Goal: Check status: Check status

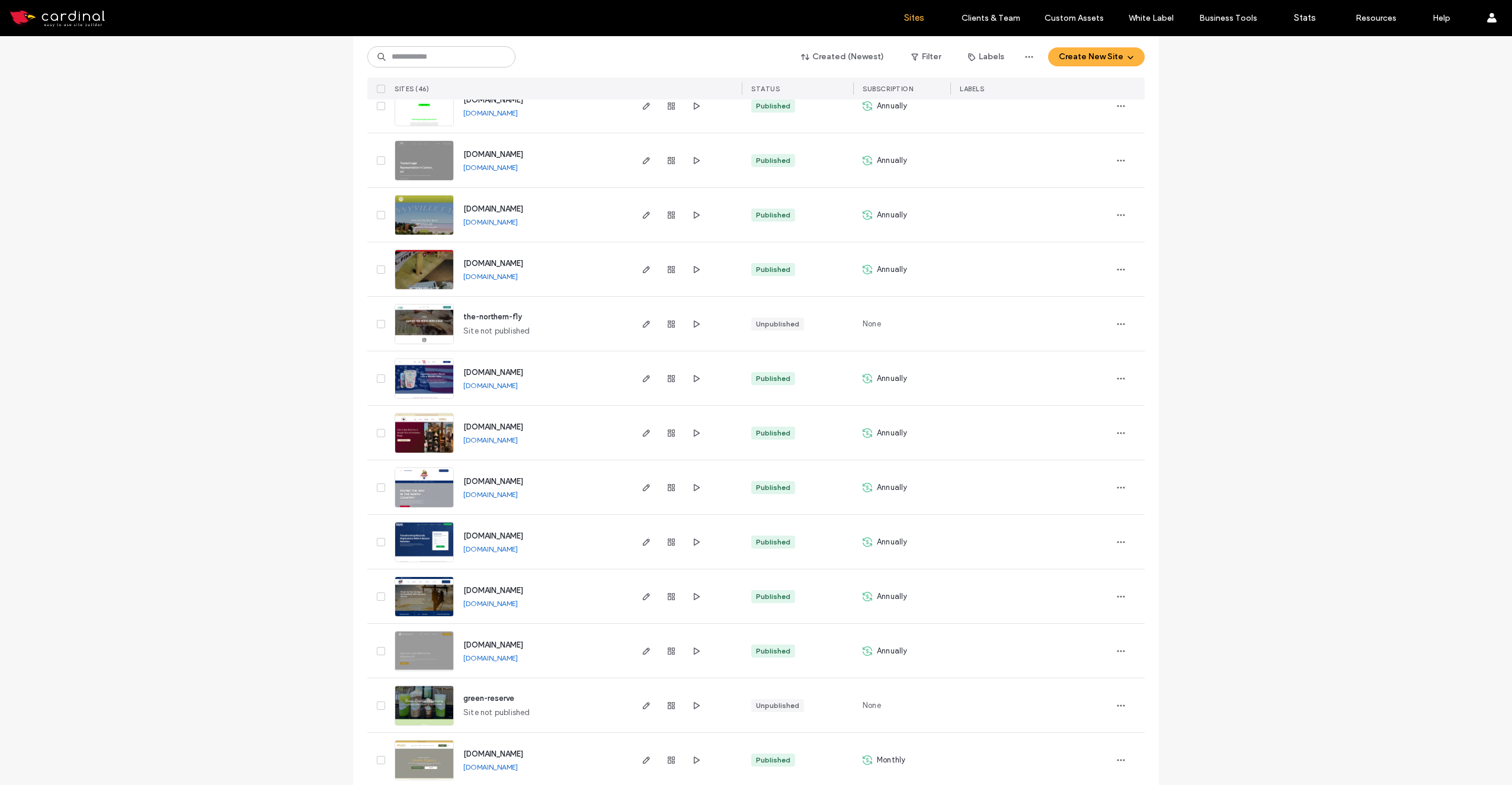
scroll to position [1083, 0]
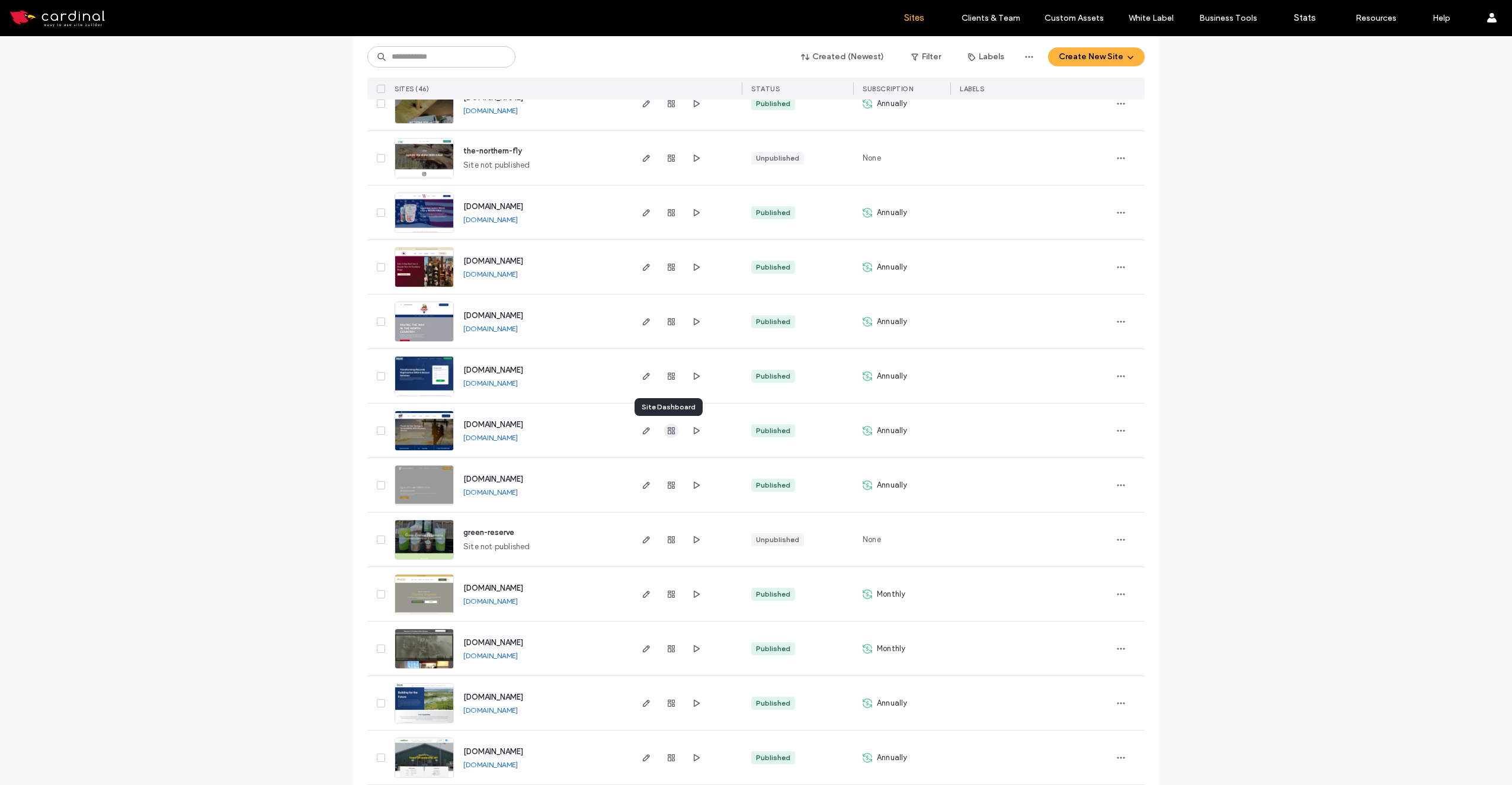
click at [667, 431] on icon "button" at bounding box center [671, 430] width 10 height 10
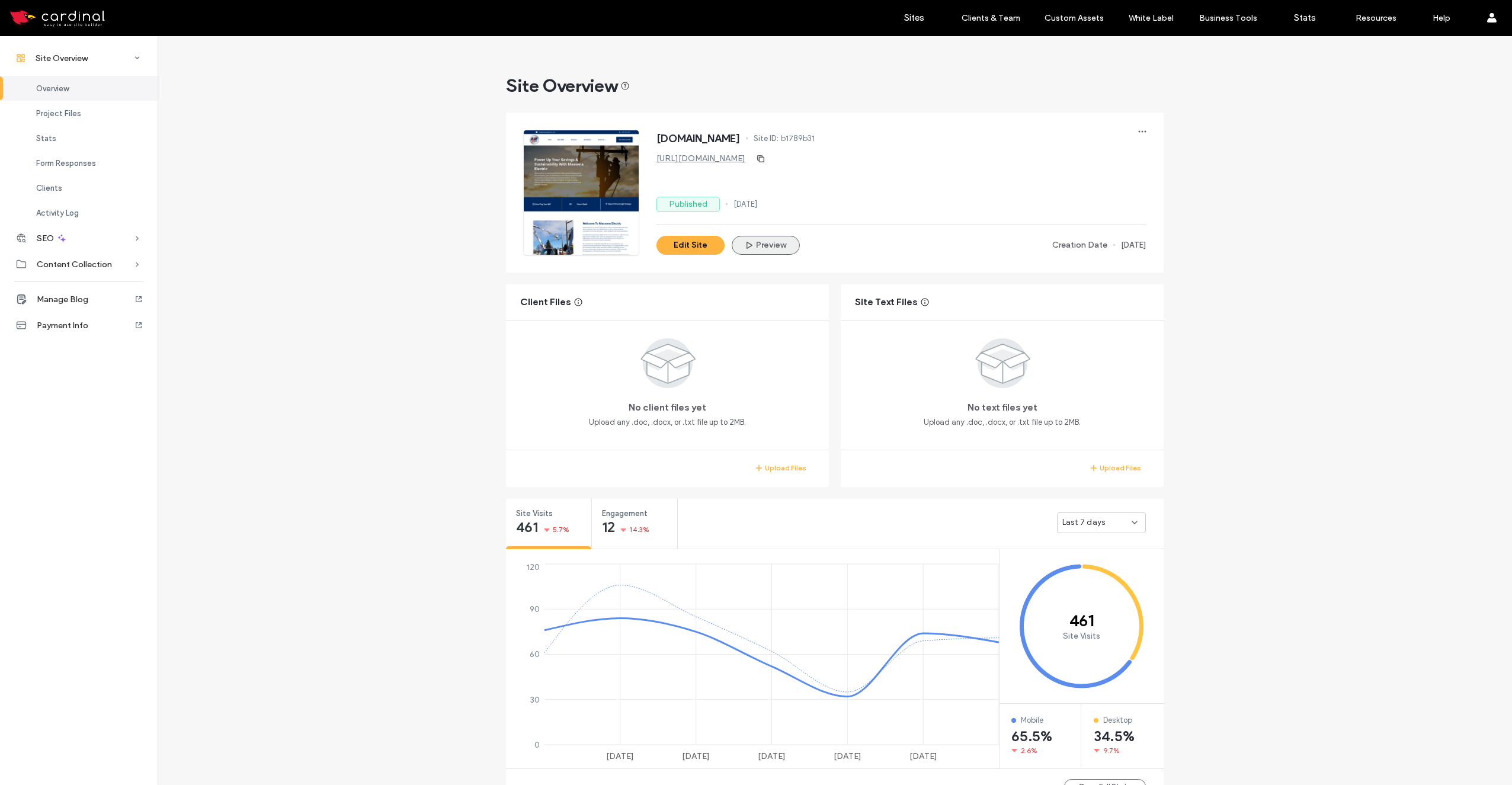
click at [754, 246] on button "Preview" at bounding box center [766, 245] width 68 height 19
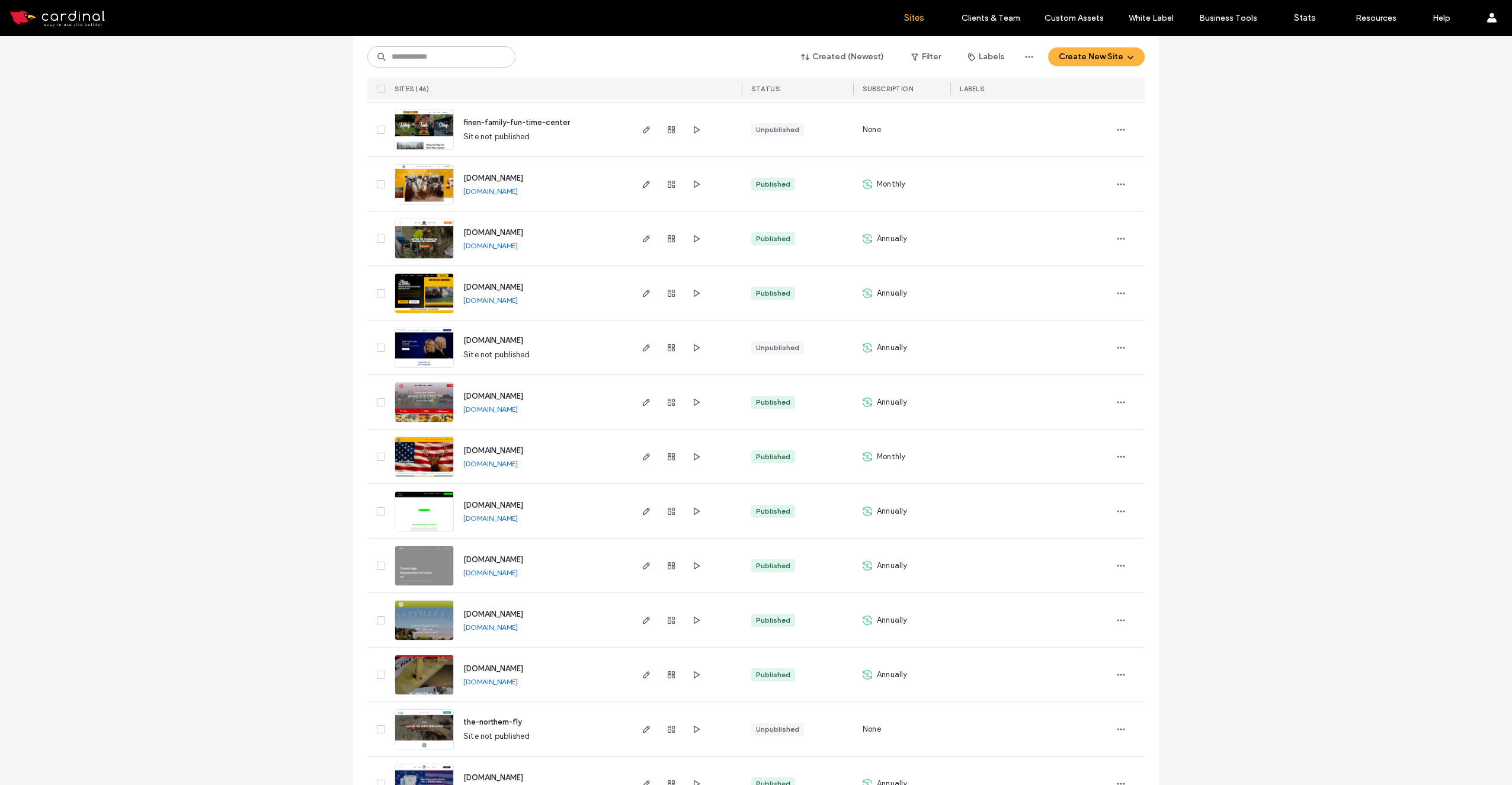
scroll to position [297, 0]
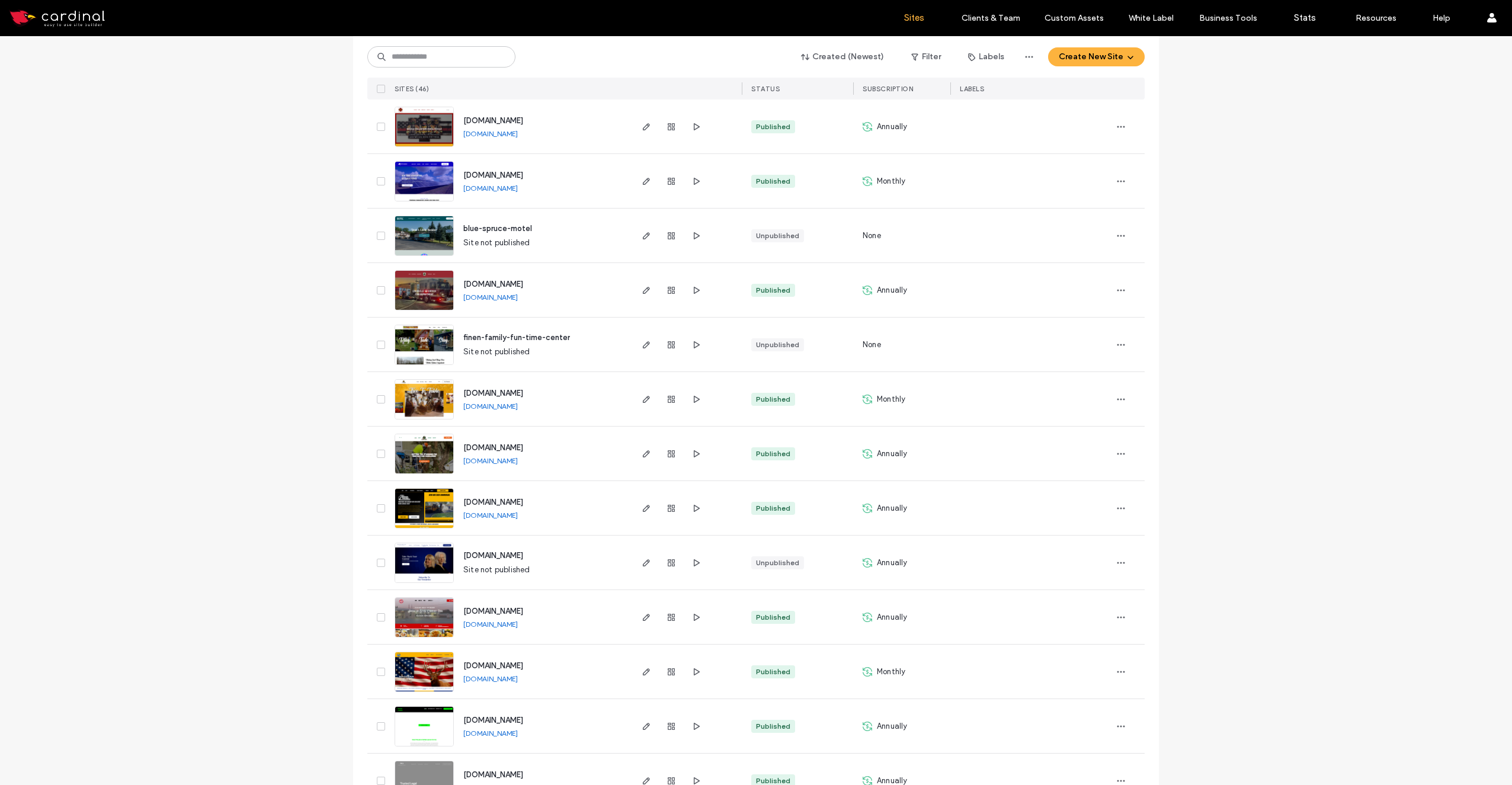
click at [426, 404] on img at bounding box center [424, 420] width 58 height 81
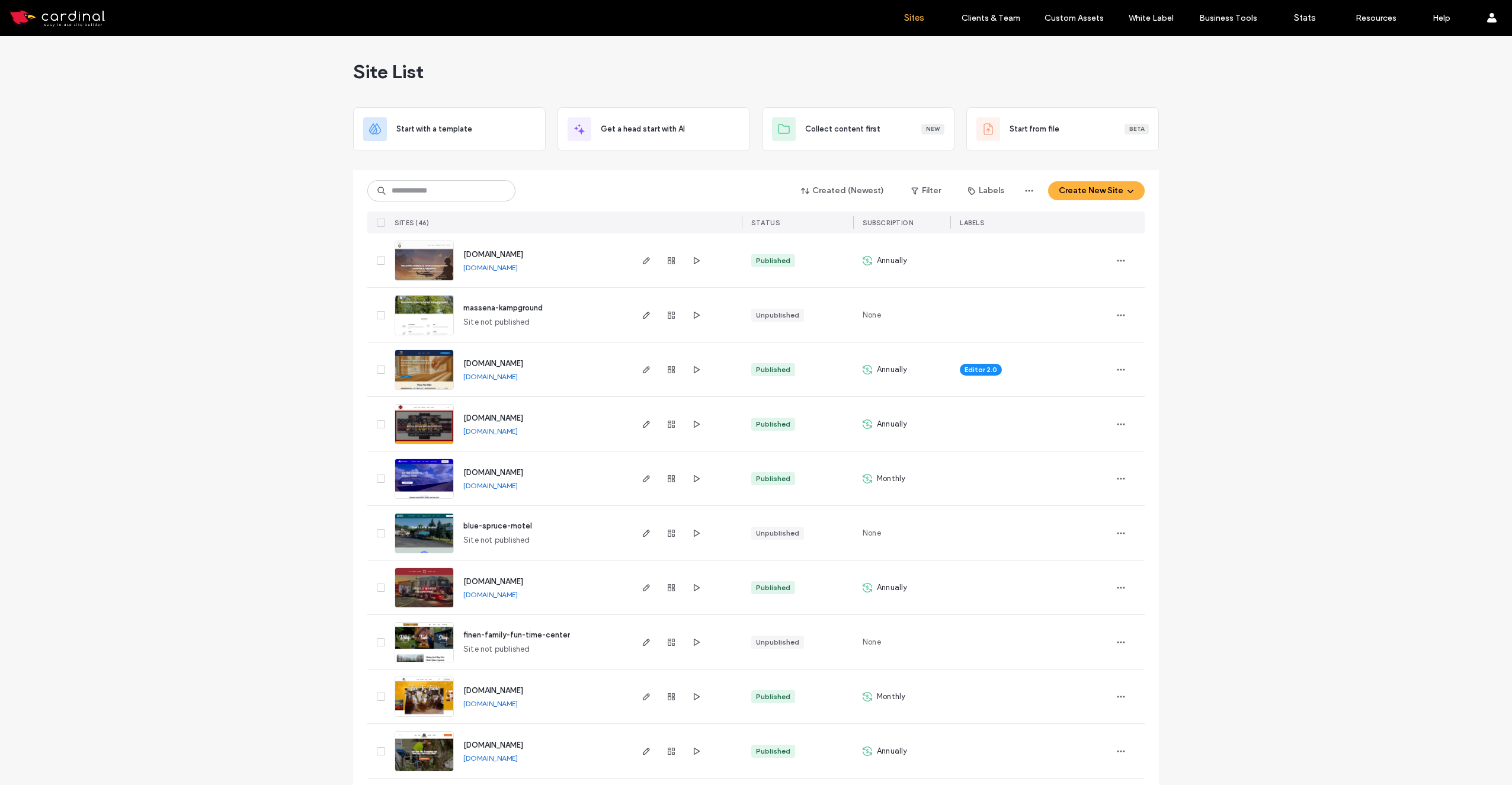
scroll to position [206, 0]
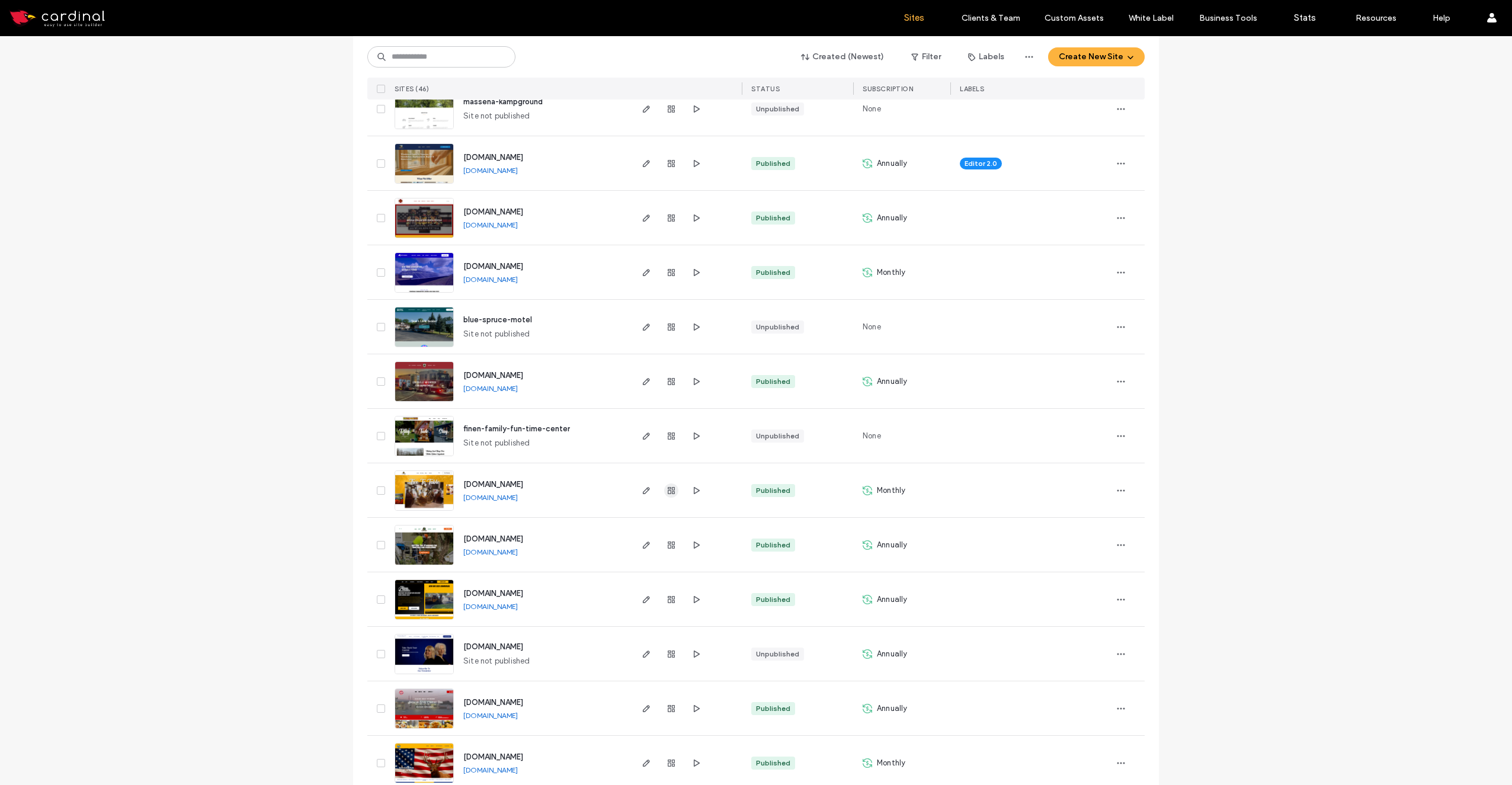
click at [670, 490] on icon "button" at bounding box center [671, 490] width 10 height 10
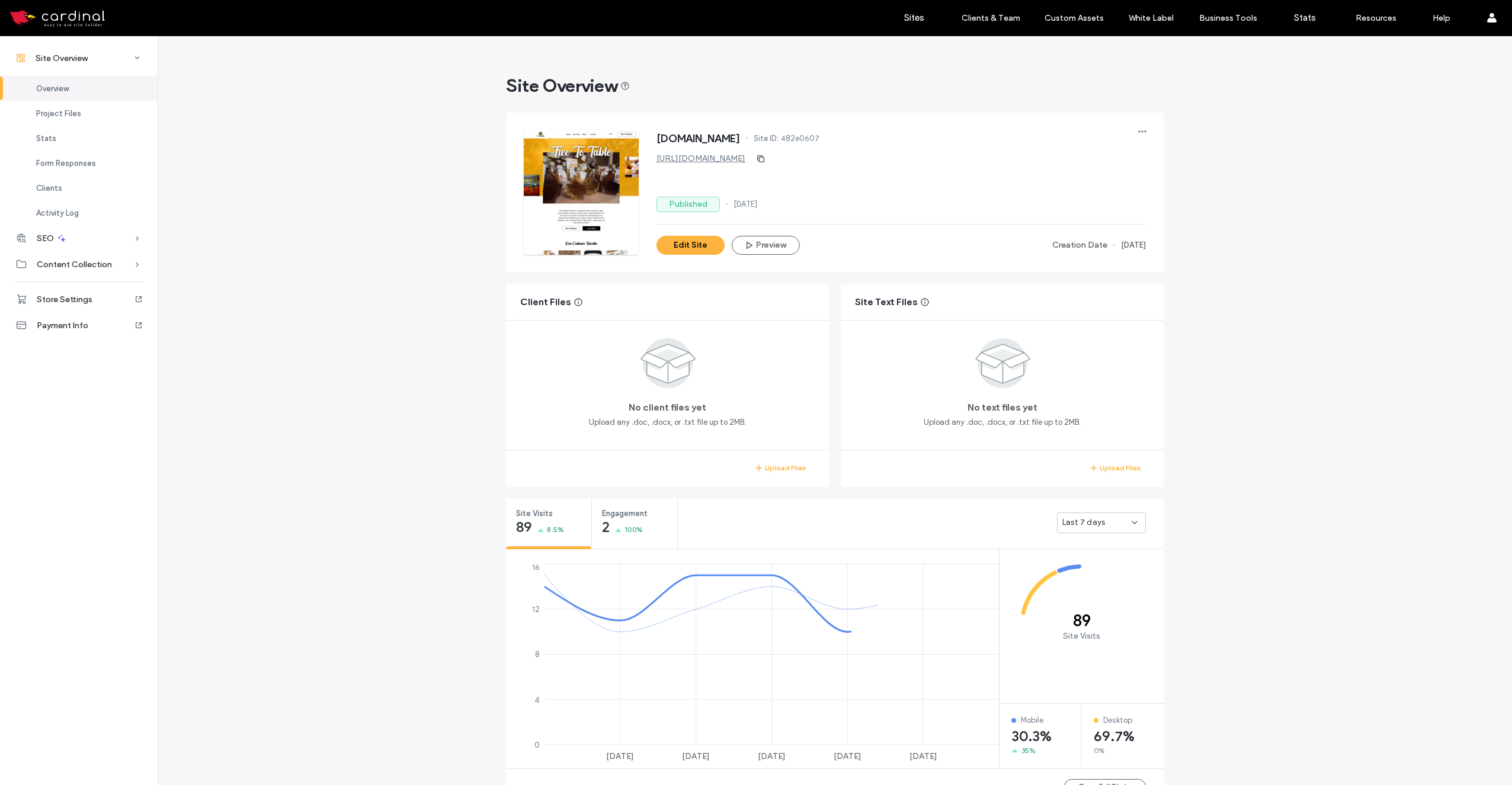
click at [780, 235] on div "[DOMAIN_NAME] Site ID: 482e0607 [URL][DOMAIN_NAME] Published [DATE] Edit Site P…" at bounding box center [901, 192] width 489 height 124
click at [774, 250] on button "Preview" at bounding box center [766, 245] width 68 height 19
